Goal: Task Accomplishment & Management: Use online tool/utility

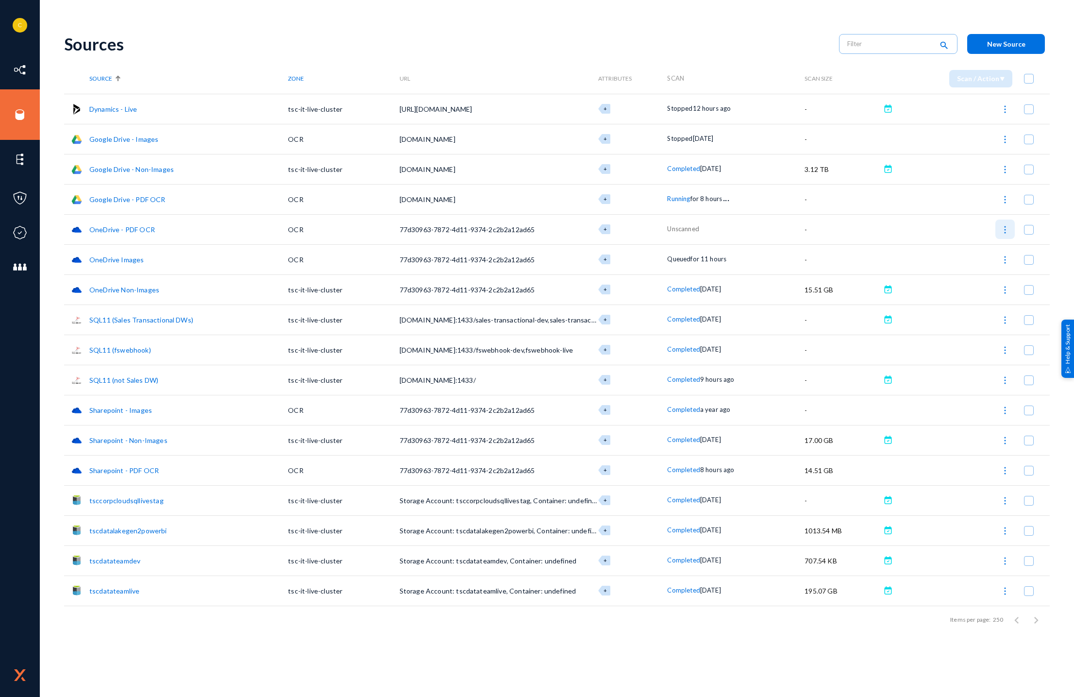
click at [1005, 230] on img at bounding box center [1005, 230] width 10 height 10
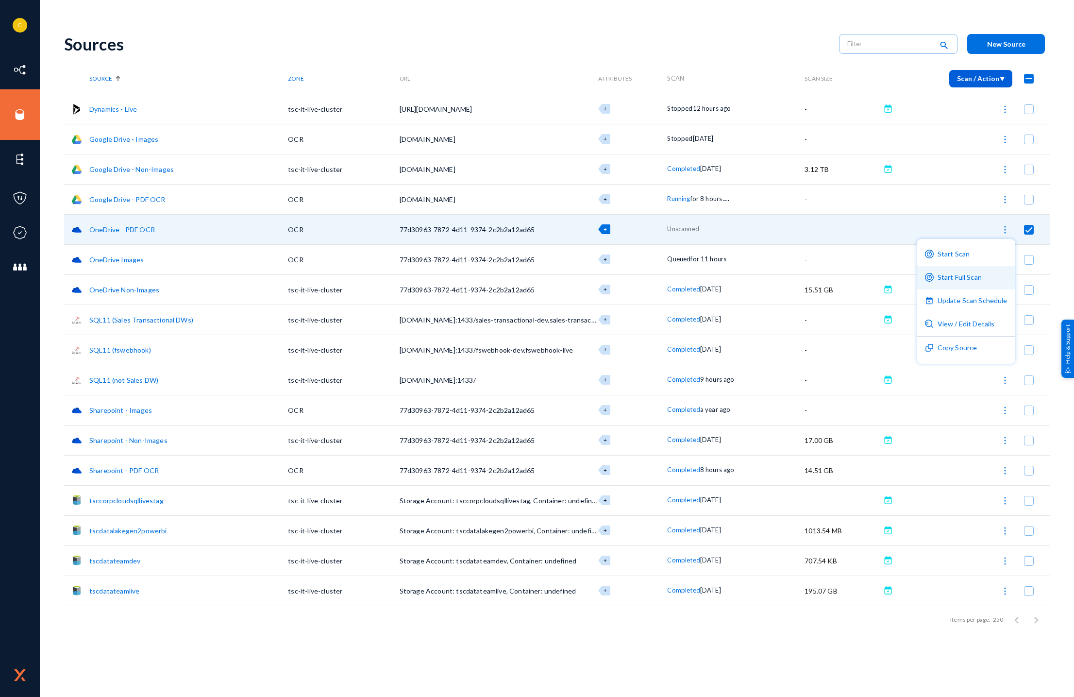
click at [981, 279] on button "Start Full Scan" at bounding box center [966, 277] width 99 height 23
checkbox input "false"
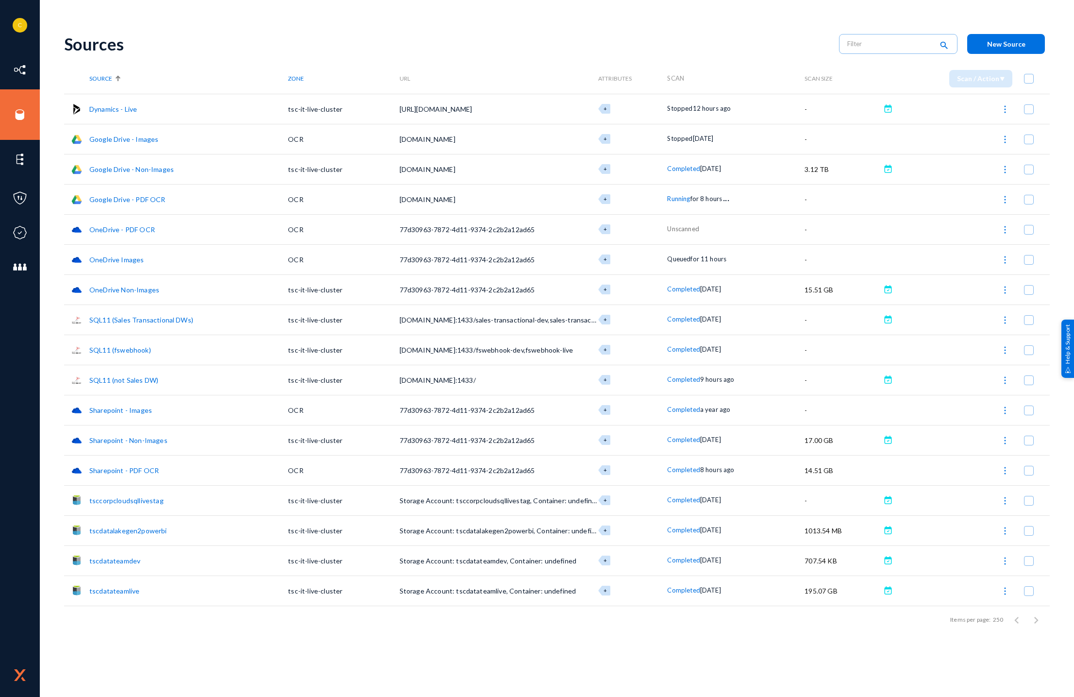
click at [684, 470] on span "Completed" at bounding box center [683, 470] width 33 height 8
click at [1056, 465] on div at bounding box center [537, 348] width 1074 height 697
click at [1003, 470] on img at bounding box center [1005, 471] width 10 height 10
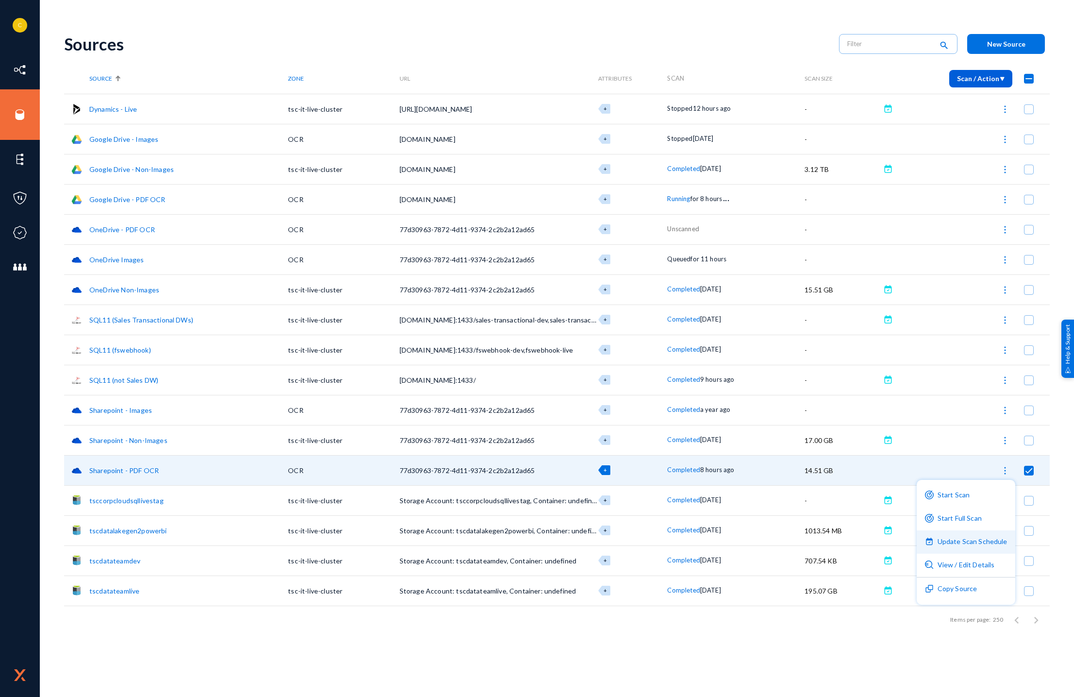
click at [978, 547] on button "Update Scan Schedule" at bounding box center [966, 541] width 99 height 23
checkbox input "false"
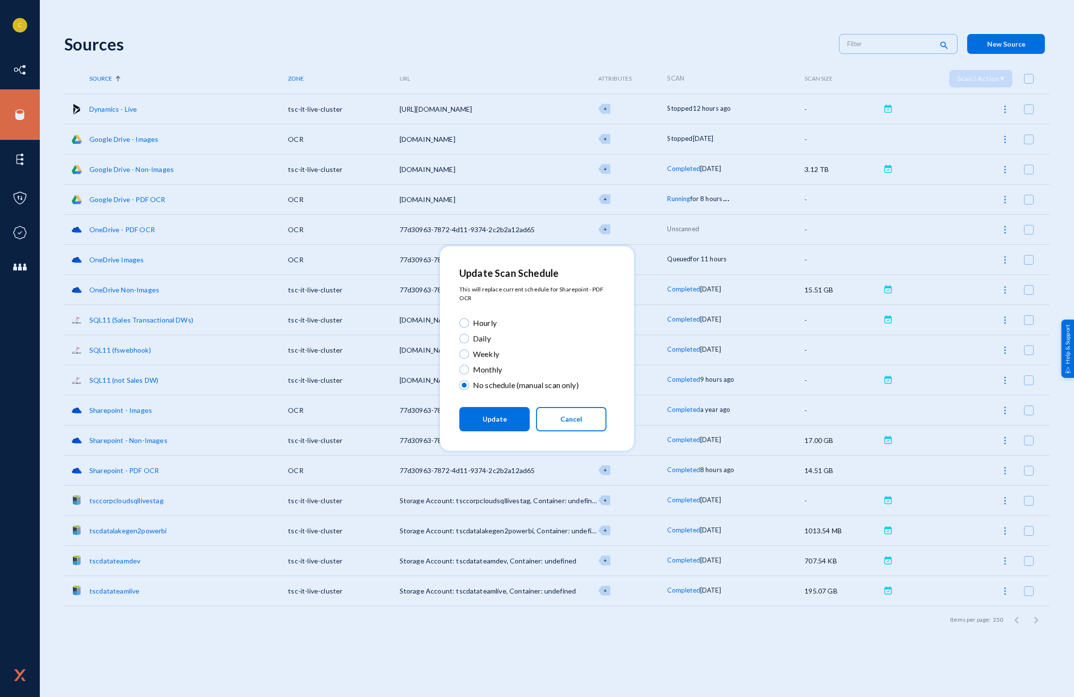
click at [463, 353] on span at bounding box center [464, 354] width 10 height 10
click at [463, 353] on input "Weekly" at bounding box center [464, 354] width 10 height 10
radio input "true"
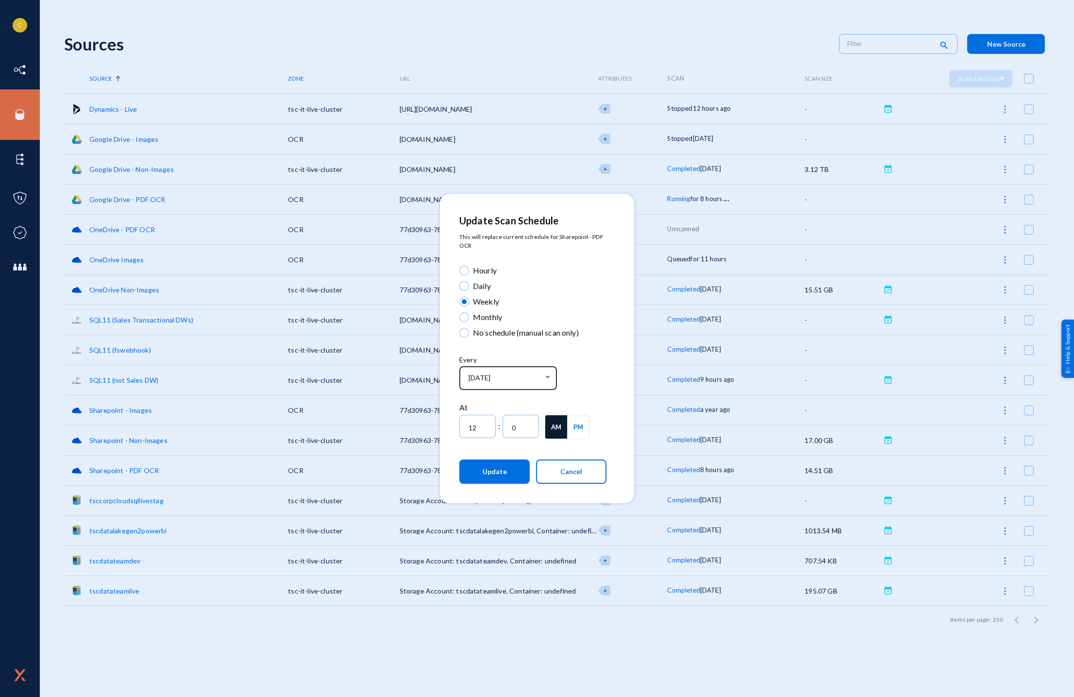
click at [539, 371] on div "[DATE]" at bounding box center [508, 377] width 87 height 25
click at [511, 477] on span "[DATE]" at bounding box center [511, 481] width 84 height 17
click at [506, 474] on button "Update" at bounding box center [494, 471] width 70 height 24
type input "0"
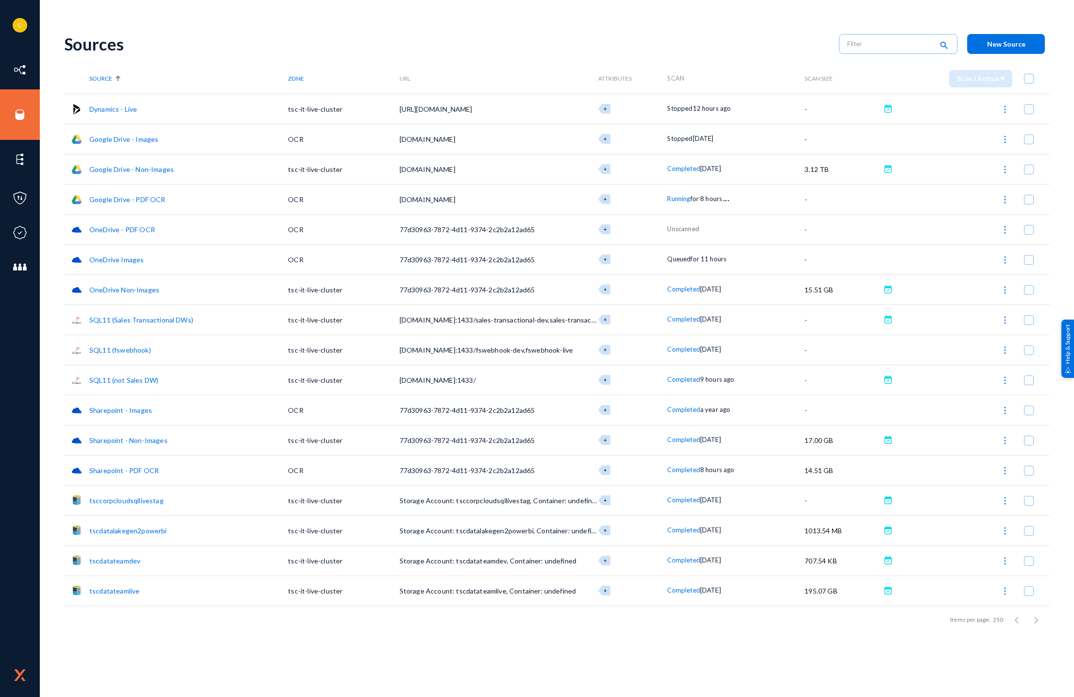
click at [152, 470] on link "Sharepoint - PDF OCR" at bounding box center [123, 470] width 69 height 8
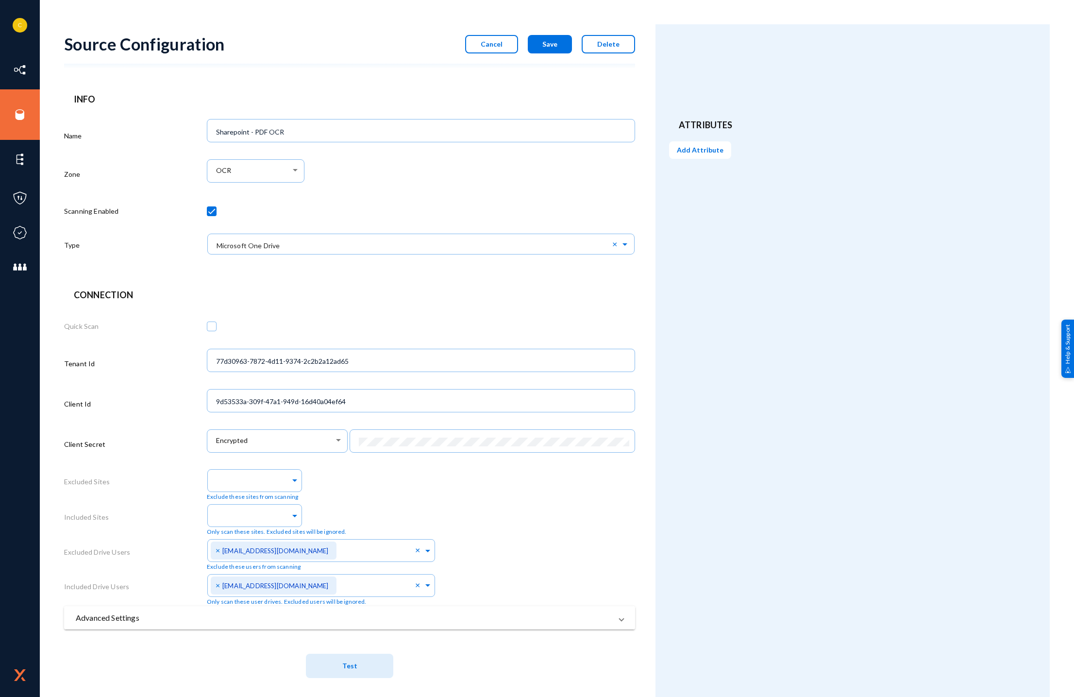
click at [377, 619] on mat-panel-title "Advanced Settings" at bounding box center [344, 618] width 536 height 12
click at [500, 38] on button "Cancel" at bounding box center [491, 44] width 53 height 18
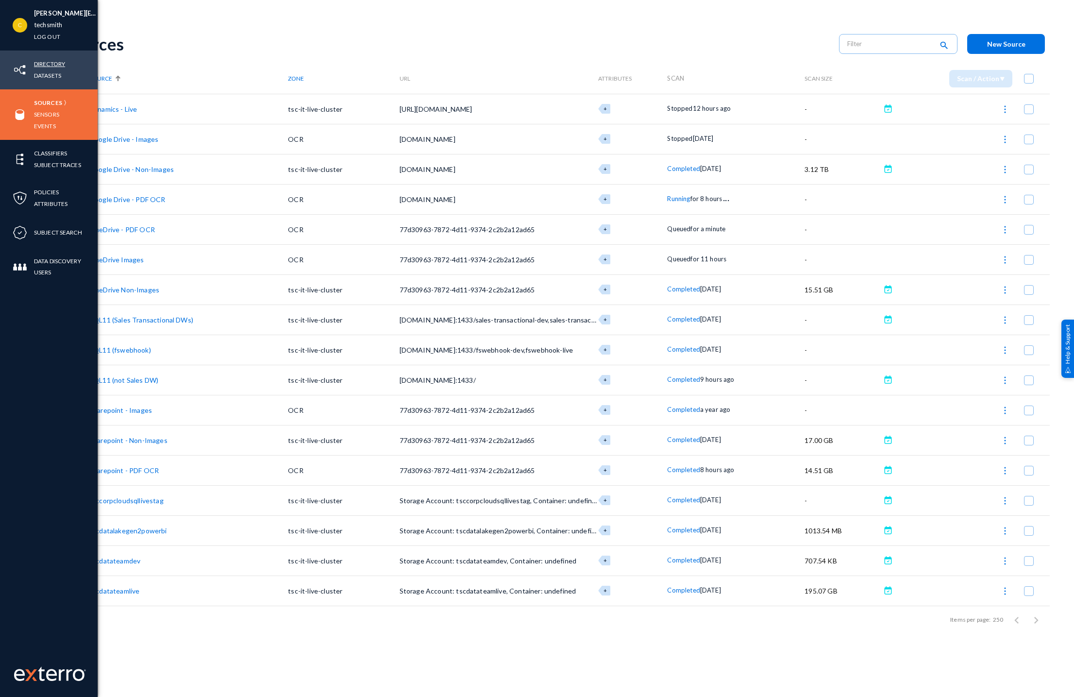
click at [57, 61] on link "Directory" at bounding box center [49, 63] width 31 height 11
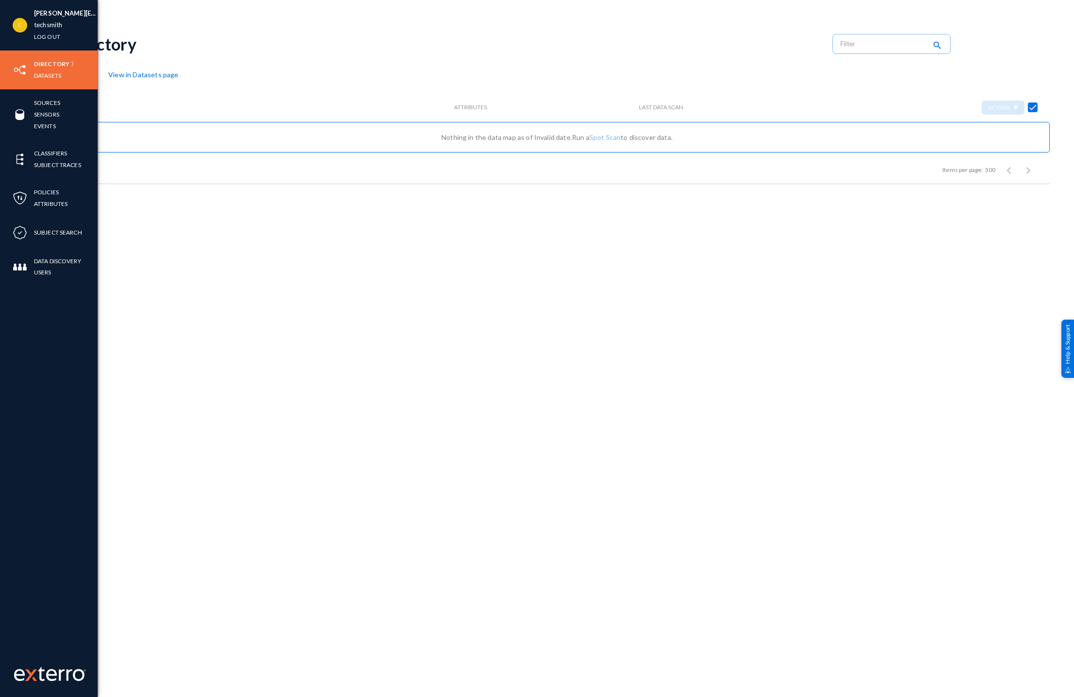
checkbox input "false"
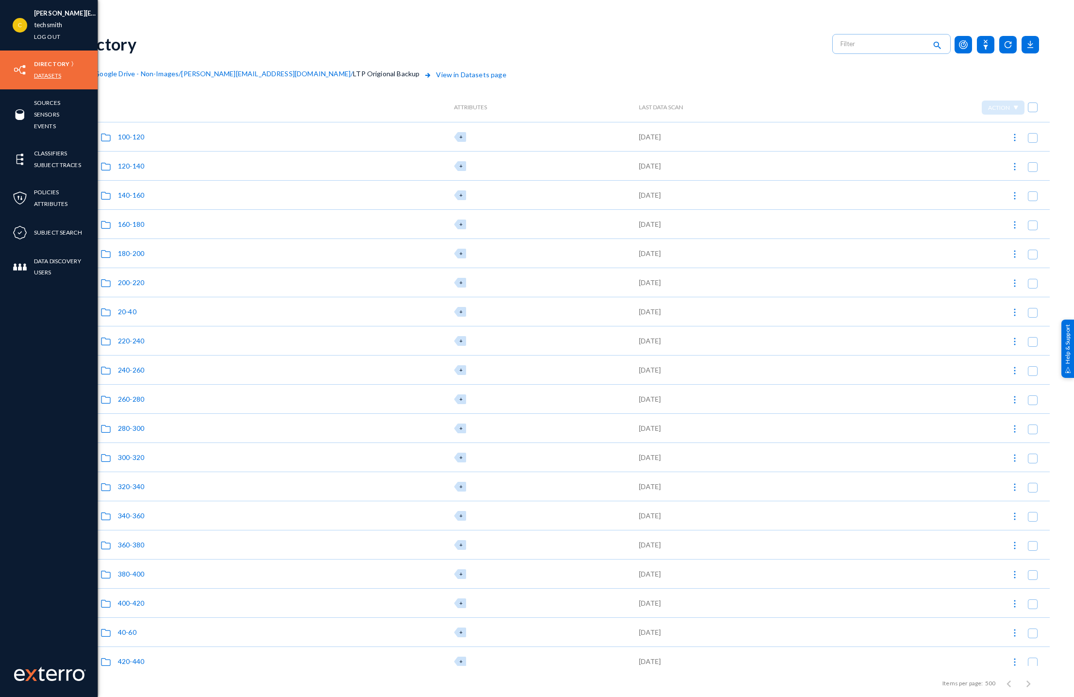
click at [35, 78] on link "Datasets" at bounding box center [47, 75] width 27 height 11
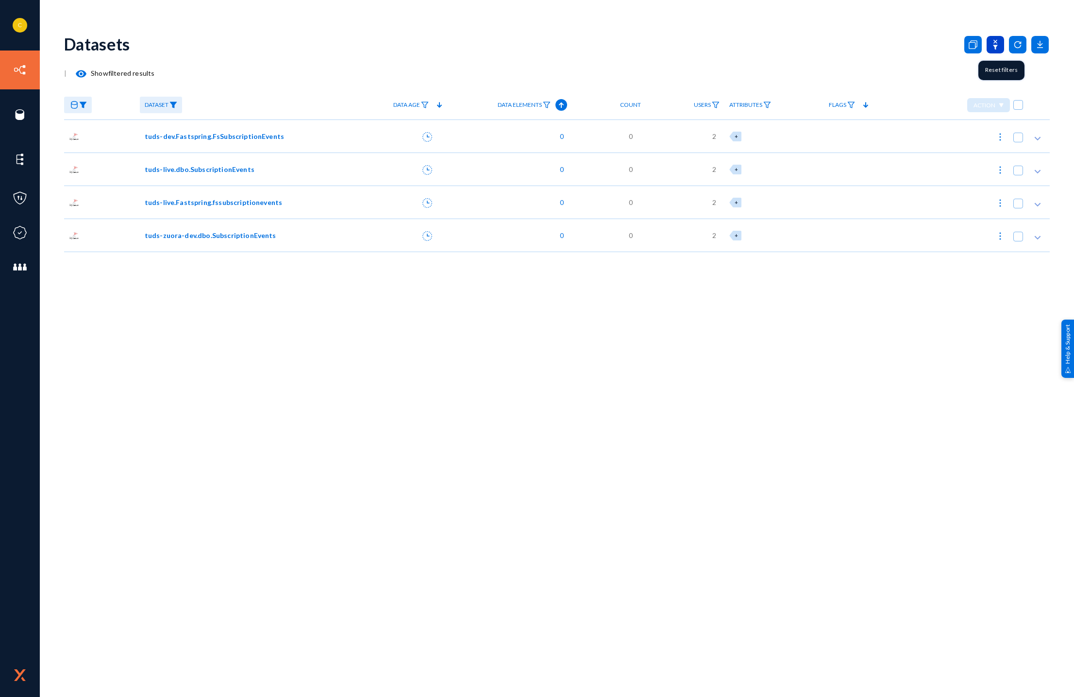
click at [998, 41] on icon at bounding box center [995, 44] width 17 height 17
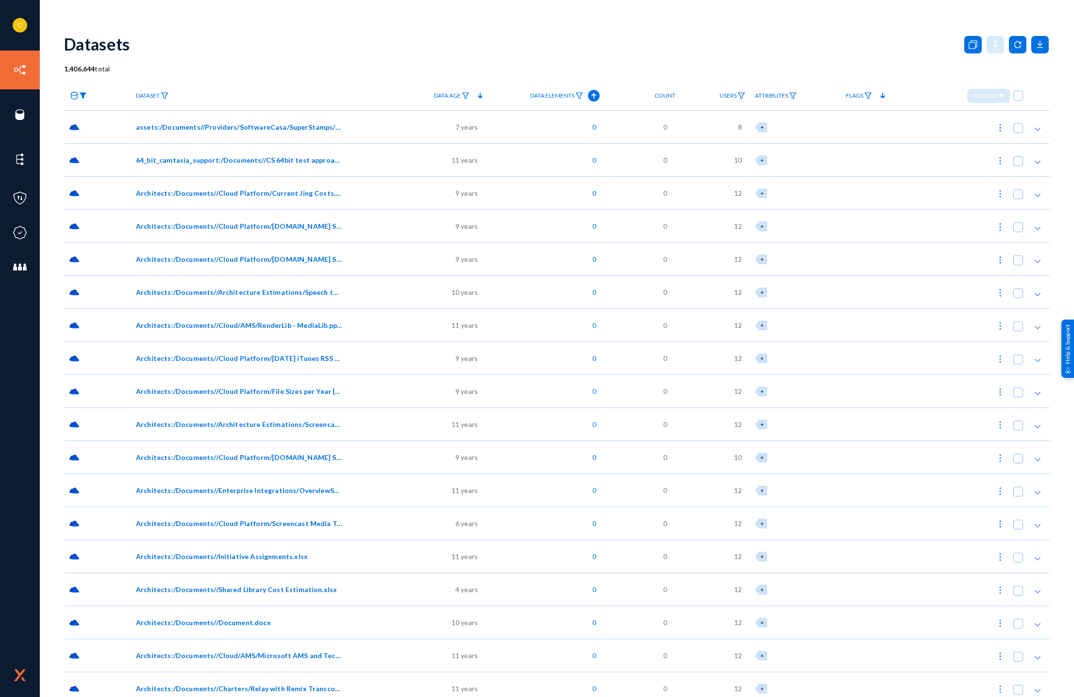
click at [84, 97] on img at bounding box center [83, 95] width 8 height 7
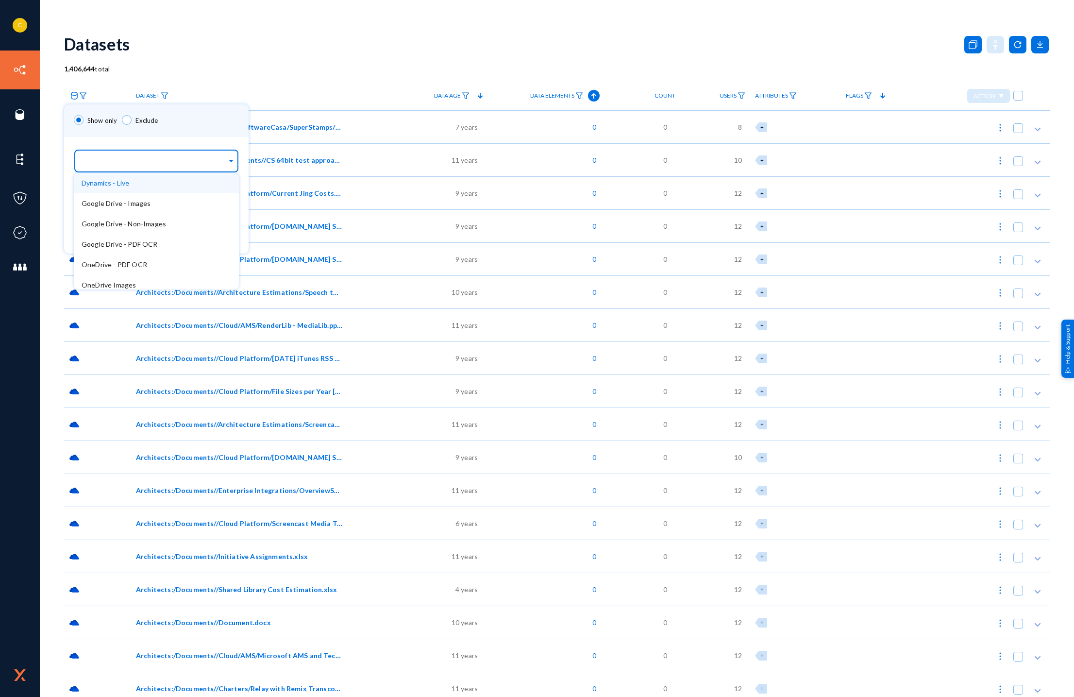
click at [133, 157] on div at bounding box center [154, 161] width 145 height 17
click at [144, 275] on div "Sharepoint - PDF OCR" at bounding box center [156, 282] width 165 height 20
click at [186, 118] on div "Show only Exclude" at bounding box center [167, 120] width 207 height 33
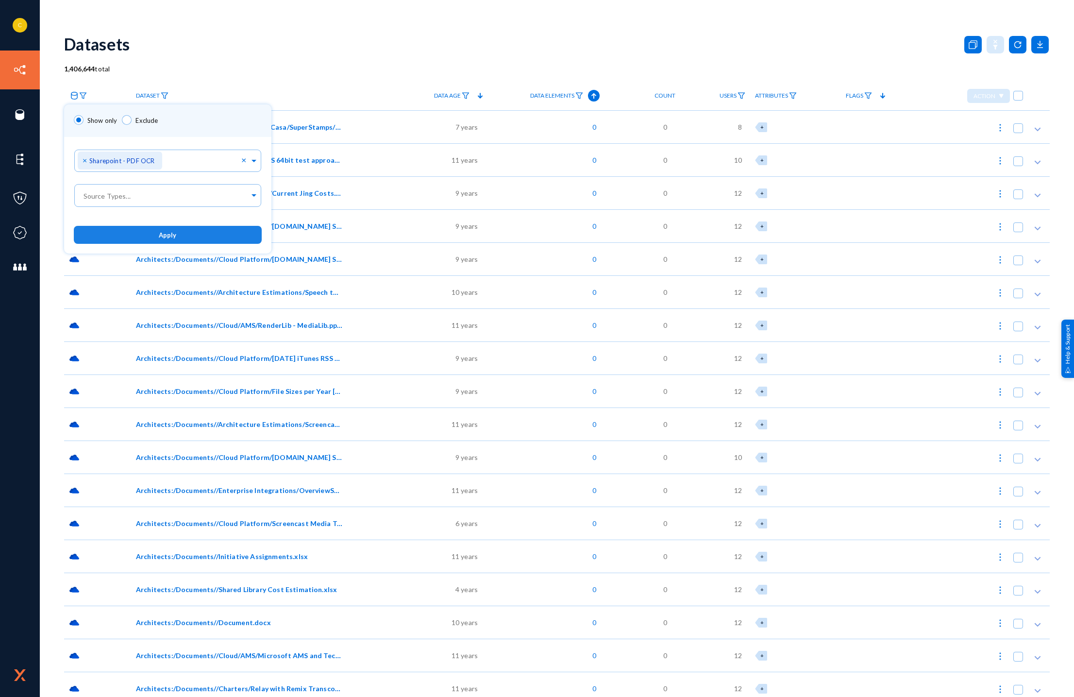
click at [186, 235] on button "Apply" at bounding box center [168, 235] width 188 height 18
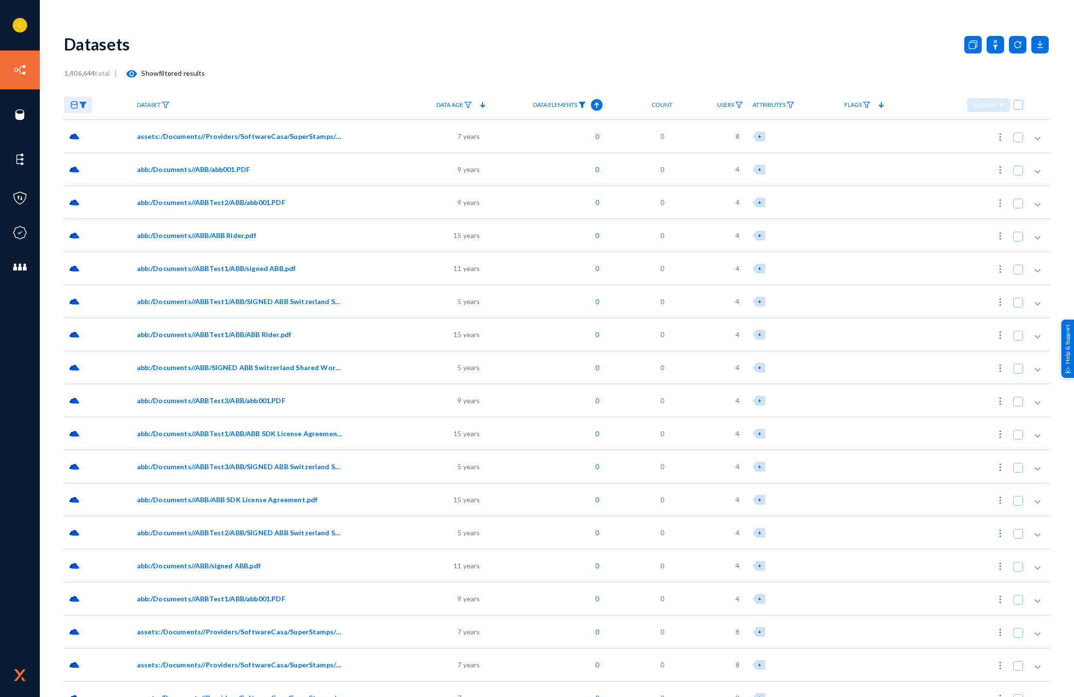
click at [583, 104] on img at bounding box center [582, 104] width 8 height 7
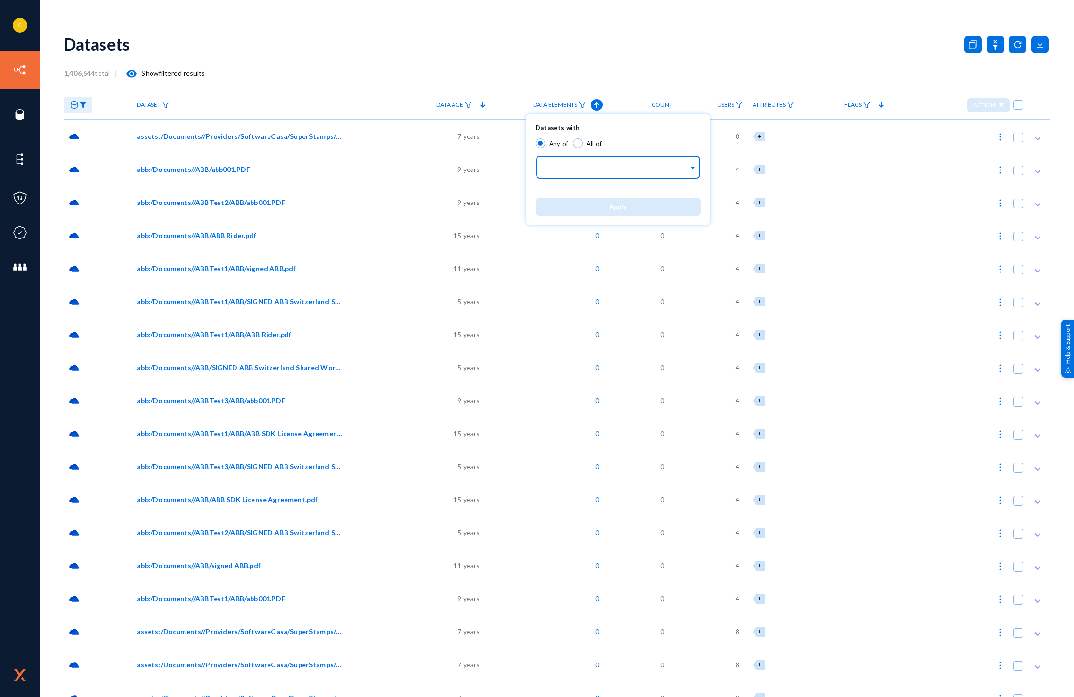
click at [590, 163] on div at bounding box center [615, 168] width 145 height 17
click at [601, 207] on div "Email Address" at bounding box center [618, 210] width 165 height 20
click at [694, 167] on span at bounding box center [693, 166] width 9 height 10
click at [629, 235] on div "EmailToTechSmithId_techsmith_id" at bounding box center [618, 230] width 165 height 20
click at [544, 165] on div "× Email Address" at bounding box center [569, 167] width 61 height 18
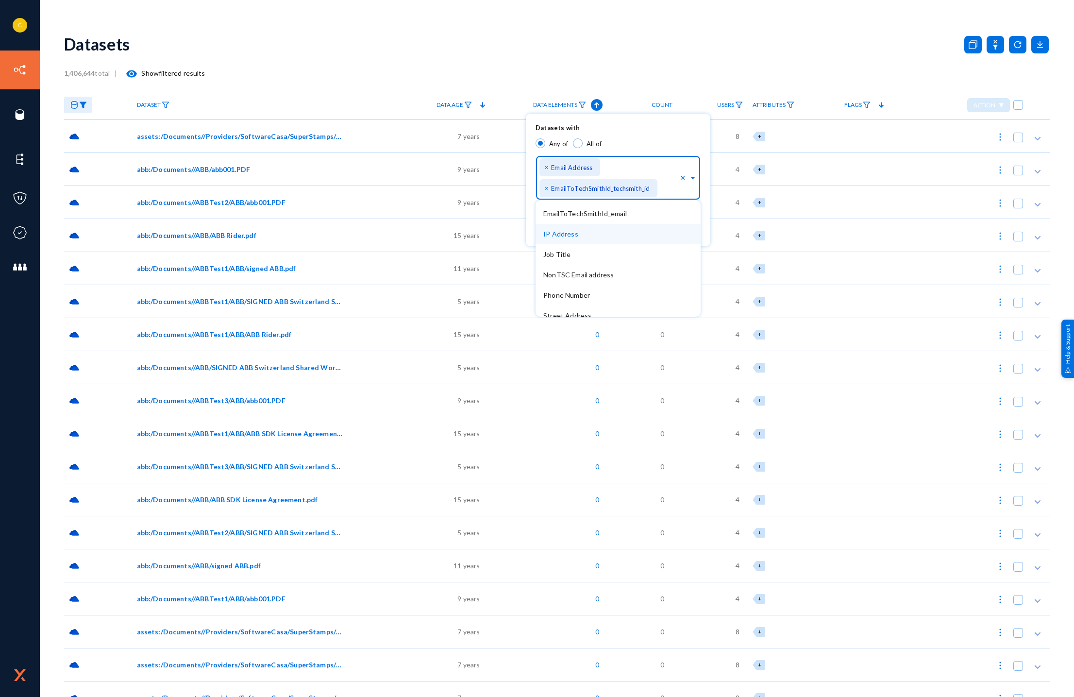
scroll to position [26, 0]
click at [589, 270] on span "NonTSC Email address" at bounding box center [578, 266] width 70 height 8
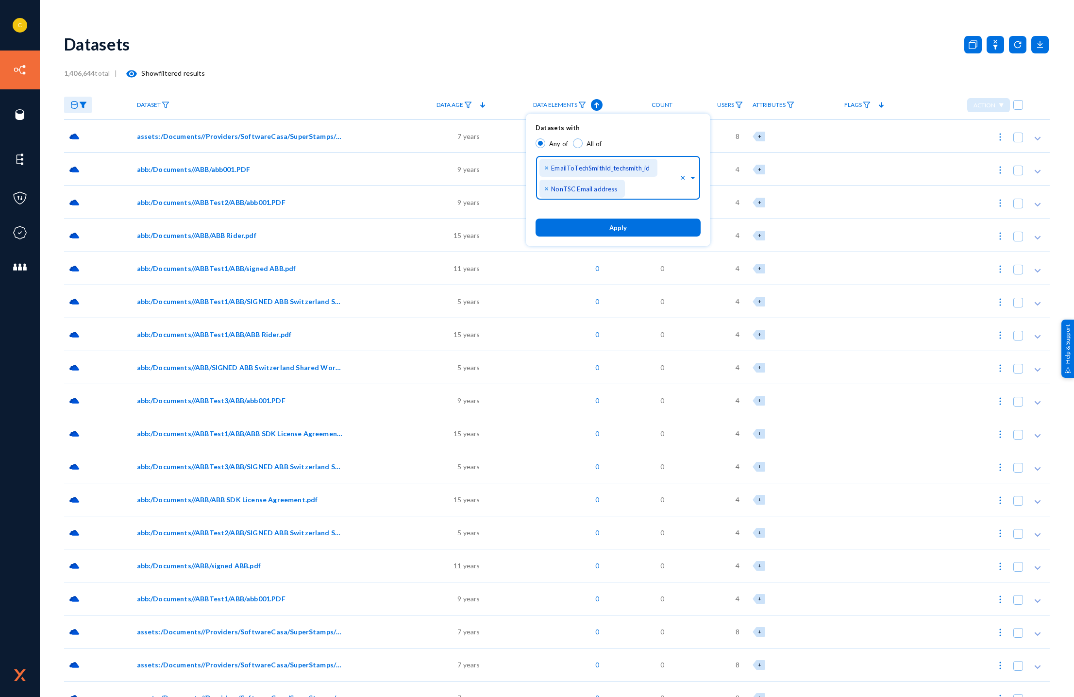
scroll to position [0, 0]
click at [546, 168] on span "×" at bounding box center [547, 166] width 7 height 9
click at [629, 233] on button "Apply" at bounding box center [618, 227] width 165 height 18
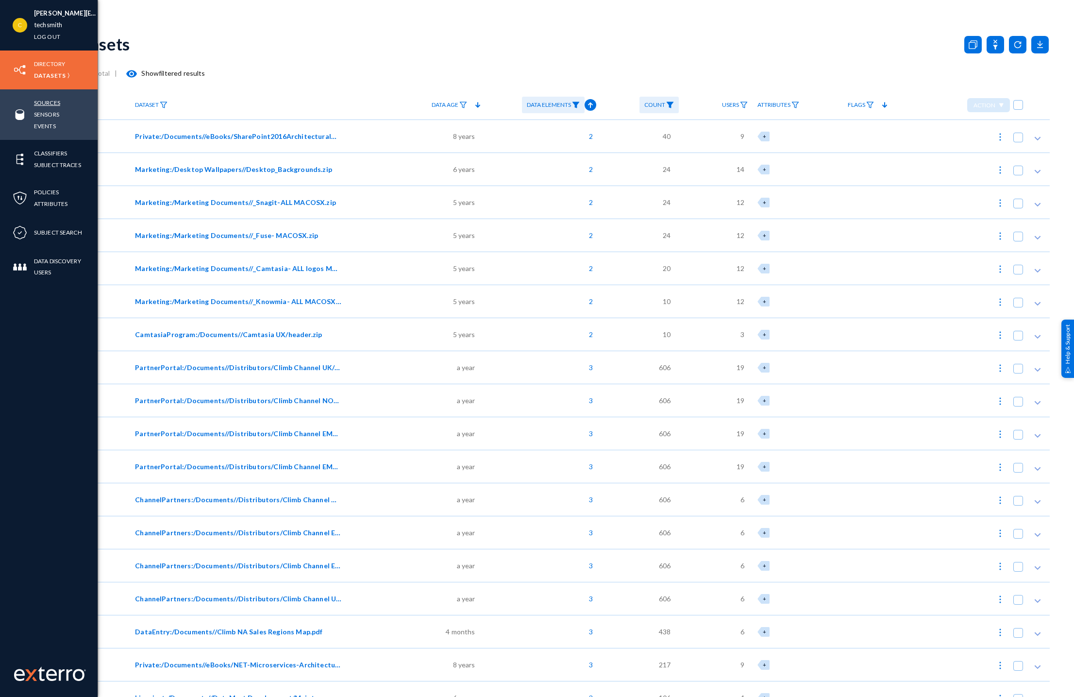
click at [40, 97] on link "Sources" at bounding box center [47, 102] width 26 height 11
